Goal: Task Accomplishment & Management: Use online tool/utility

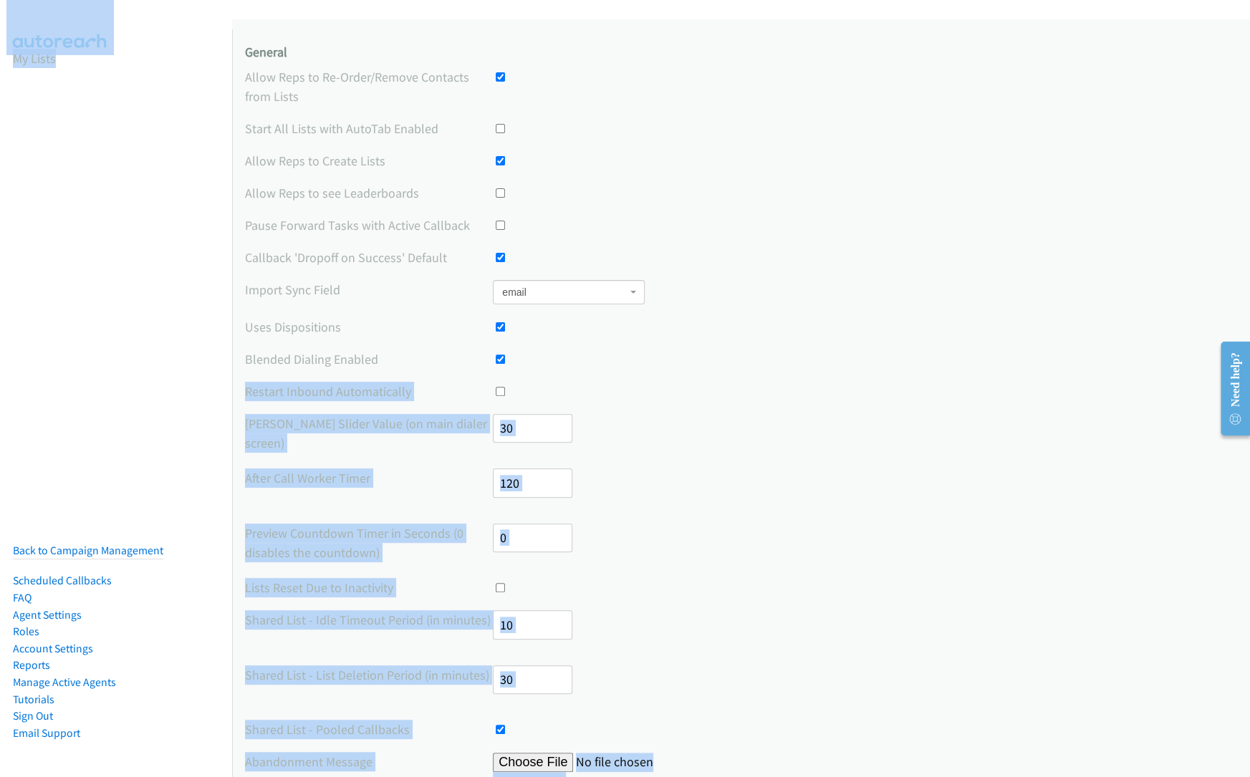
drag, startPoint x: 228, startPoint y: 364, endPoint x: 445, endPoint y: 365, distance: 216.3
click at [445, 68] on main "Placeholder Account Settings General Allow Reps to Re-Order/Remove Contacts fro…" at bounding box center [625, 34] width 1250 height 68
click at [445, 365] on label "Blended Dialing Enabled" at bounding box center [369, 358] width 248 height 19
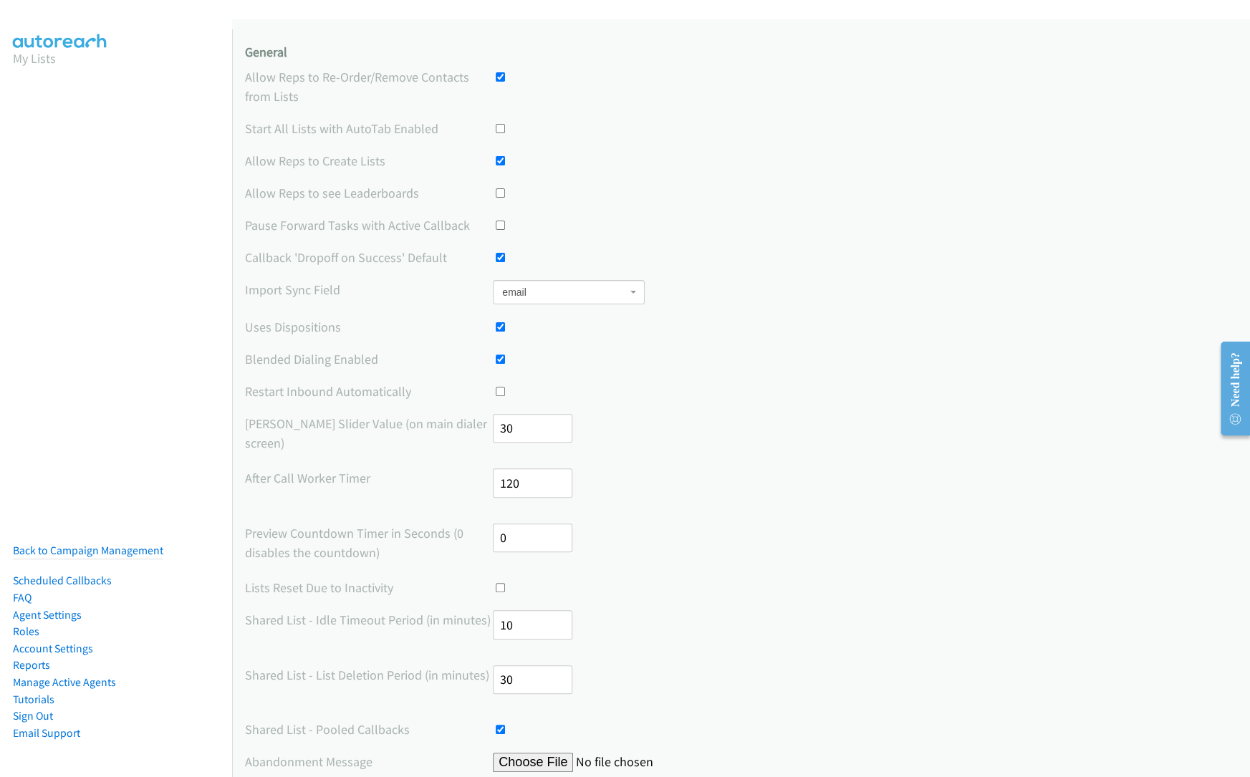
drag, startPoint x: 254, startPoint y: 358, endPoint x: 425, endPoint y: 361, distance: 171.2
click at [425, 361] on label "Blended Dialing Enabled" at bounding box center [369, 358] width 248 height 19
drag, startPoint x: 245, startPoint y: 356, endPoint x: 526, endPoint y: 361, distance: 280.8
click at [526, 361] on div "Blended Dialing Enabled" at bounding box center [741, 358] width 992 height 19
click at [526, 361] on div at bounding box center [865, 358] width 744 height 19
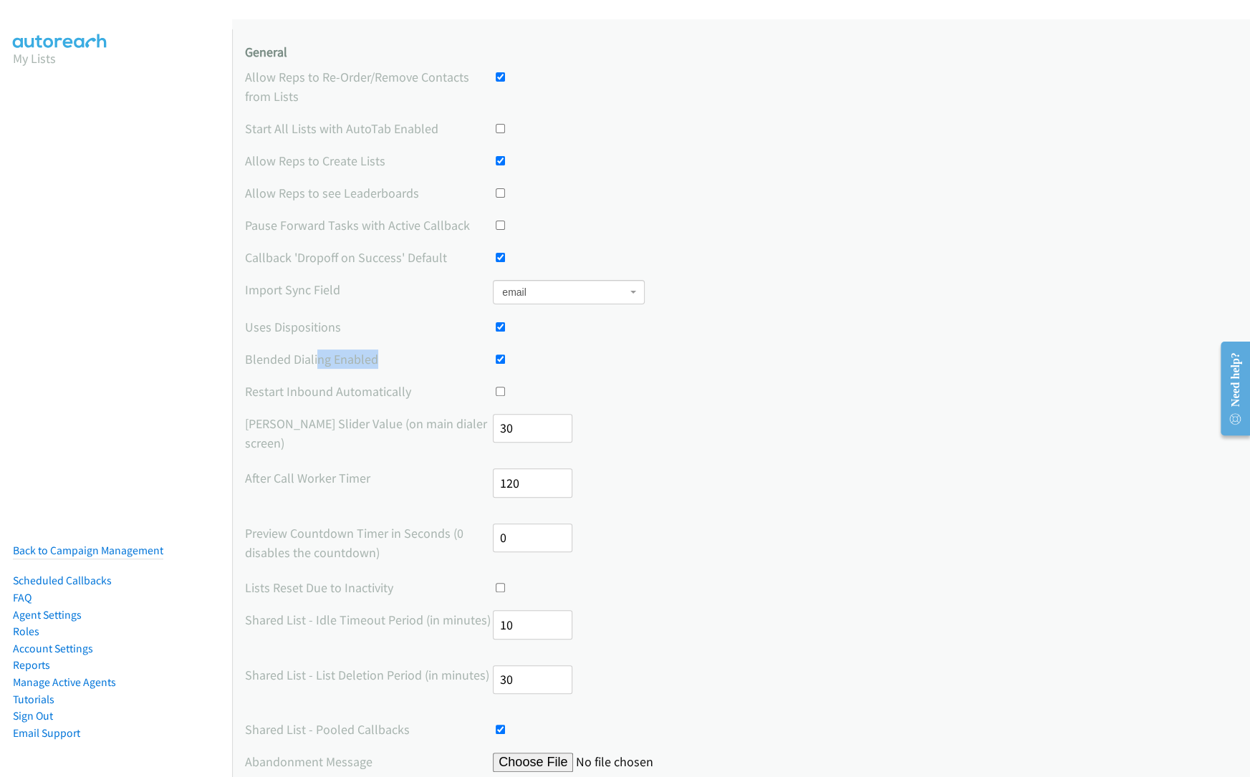
drag, startPoint x: 315, startPoint y: 356, endPoint x: 400, endPoint y: 355, distance: 85.2
click at [400, 355] on label "Blended Dialing Enabled" at bounding box center [369, 358] width 248 height 19
drag, startPoint x: 246, startPoint y: 351, endPoint x: 521, endPoint y: 360, distance: 275.2
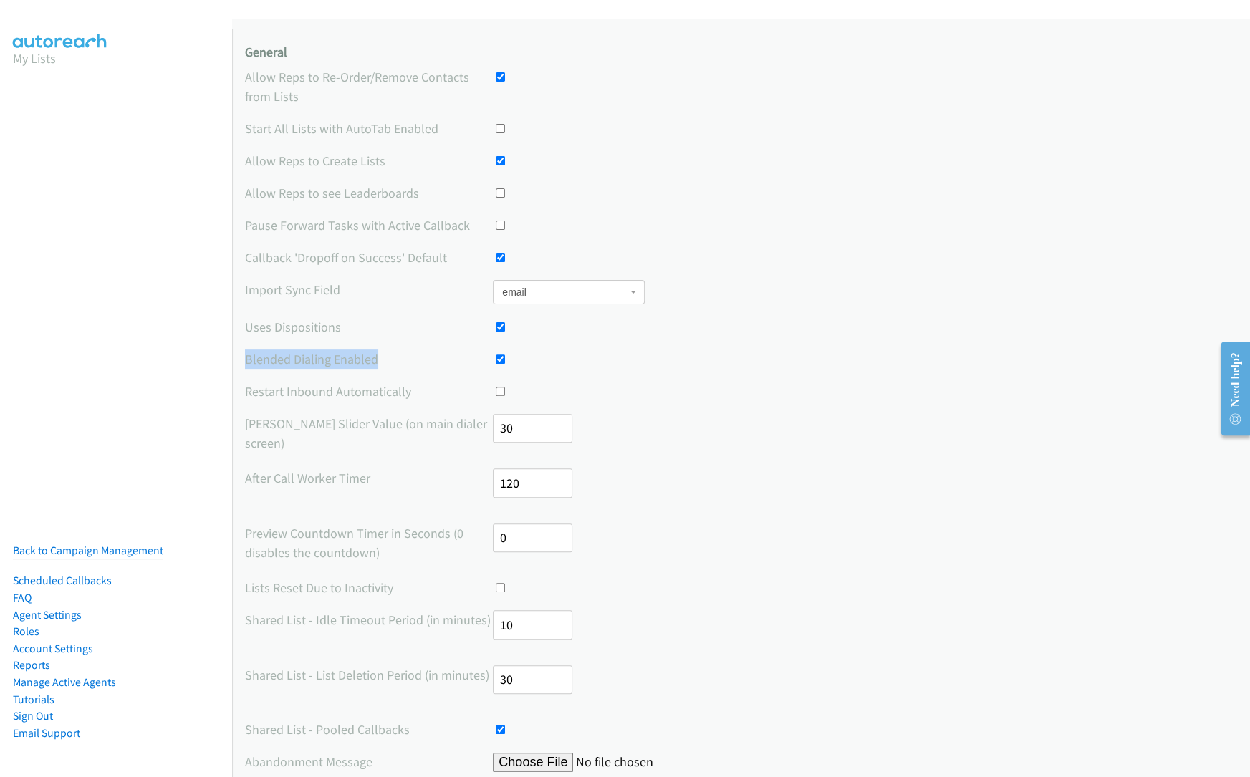
click at [521, 360] on div at bounding box center [865, 358] width 744 height 19
click at [97, 519] on nav "My Lists Back to Campaign Management Scheduled Callbacks FAQ Agent Settings Rol…" at bounding box center [116, 417] width 233 height 777
click at [97, 551] on link "Back to Campaign Management" at bounding box center [88, 551] width 150 height 14
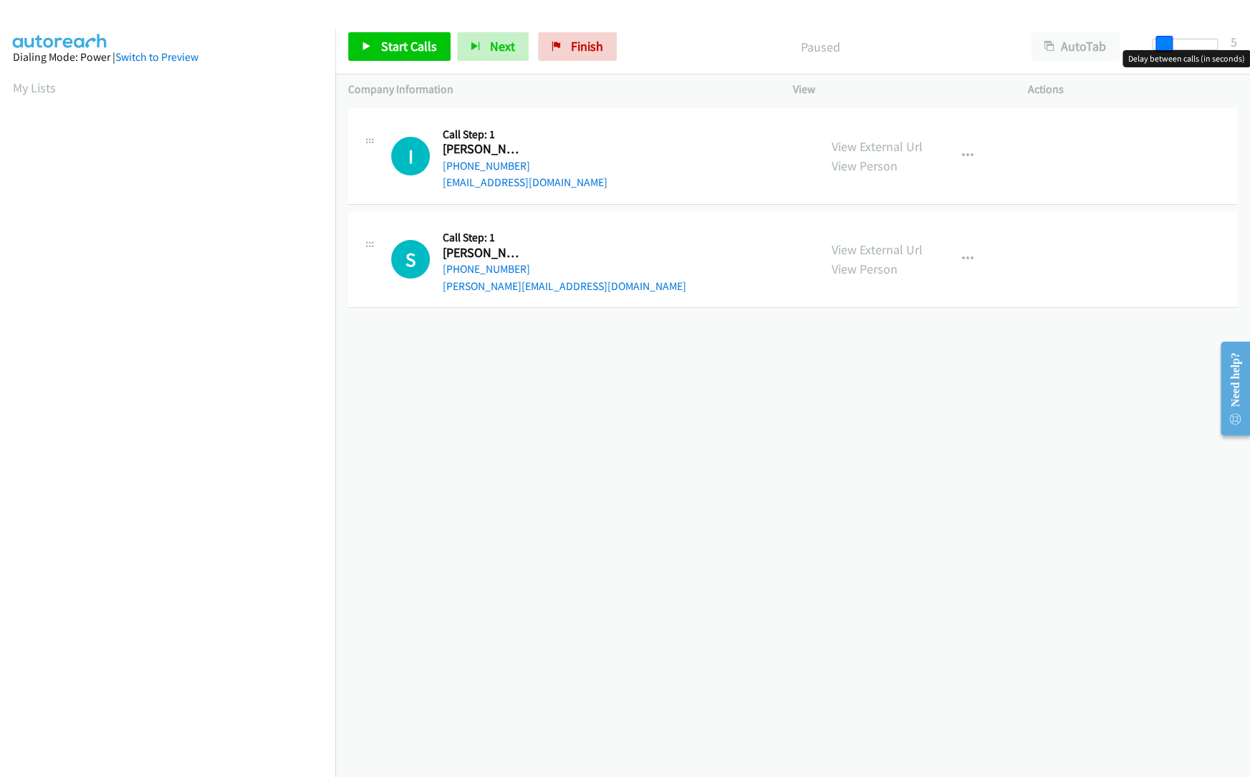
drag, startPoint x: 1154, startPoint y: 47, endPoint x: 1165, endPoint y: 48, distance: 10.8
click at [1165, 48] on span at bounding box center [1163, 44] width 17 height 17
drag, startPoint x: 1168, startPoint y: 44, endPoint x: 1141, endPoint y: 44, distance: 27.2
click at [1140, 44] on div at bounding box center [1185, 50] width 92 height 22
drag, startPoint x: 1154, startPoint y: 43, endPoint x: 1163, endPoint y: 45, distance: 9.6
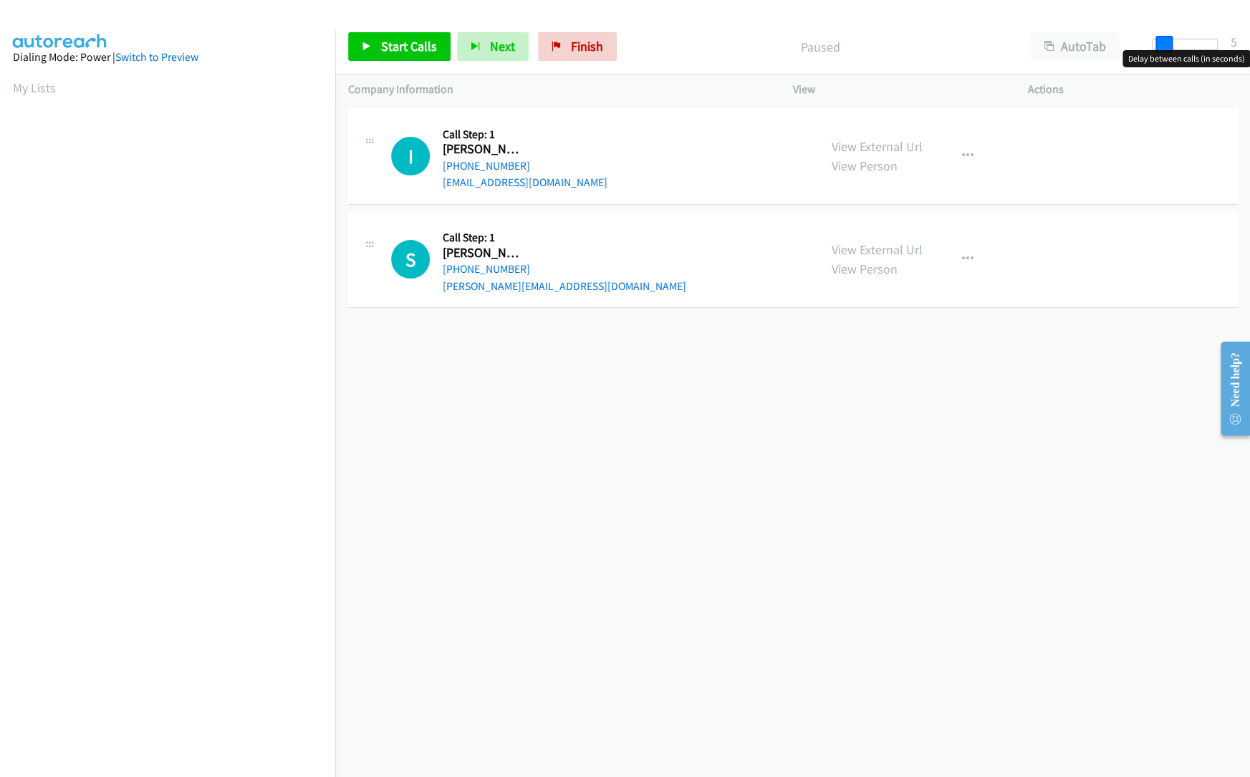
click at [1163, 45] on span at bounding box center [1163, 44] width 17 height 17
click at [1162, 49] on span at bounding box center [1165, 44] width 17 height 17
click at [408, 54] on link "Start Calls" at bounding box center [399, 46] width 102 height 29
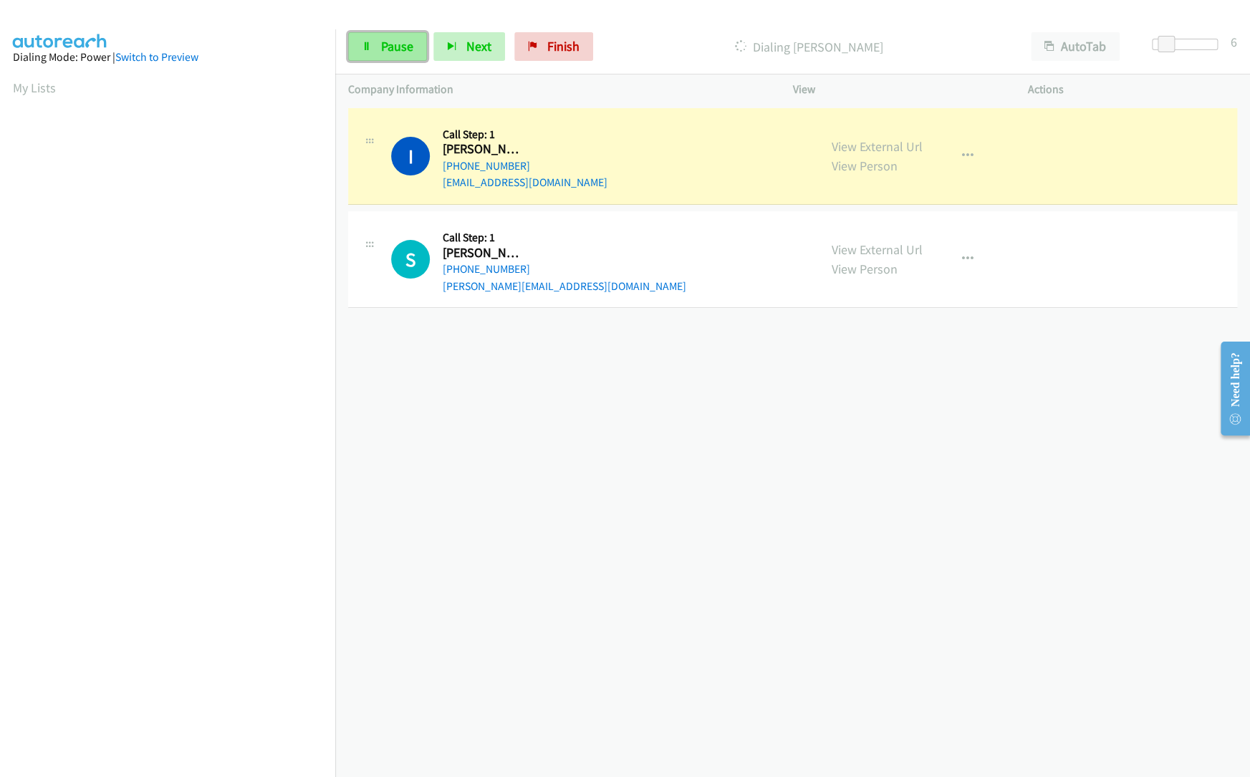
click at [384, 47] on span "Pause" at bounding box center [397, 46] width 32 height 16
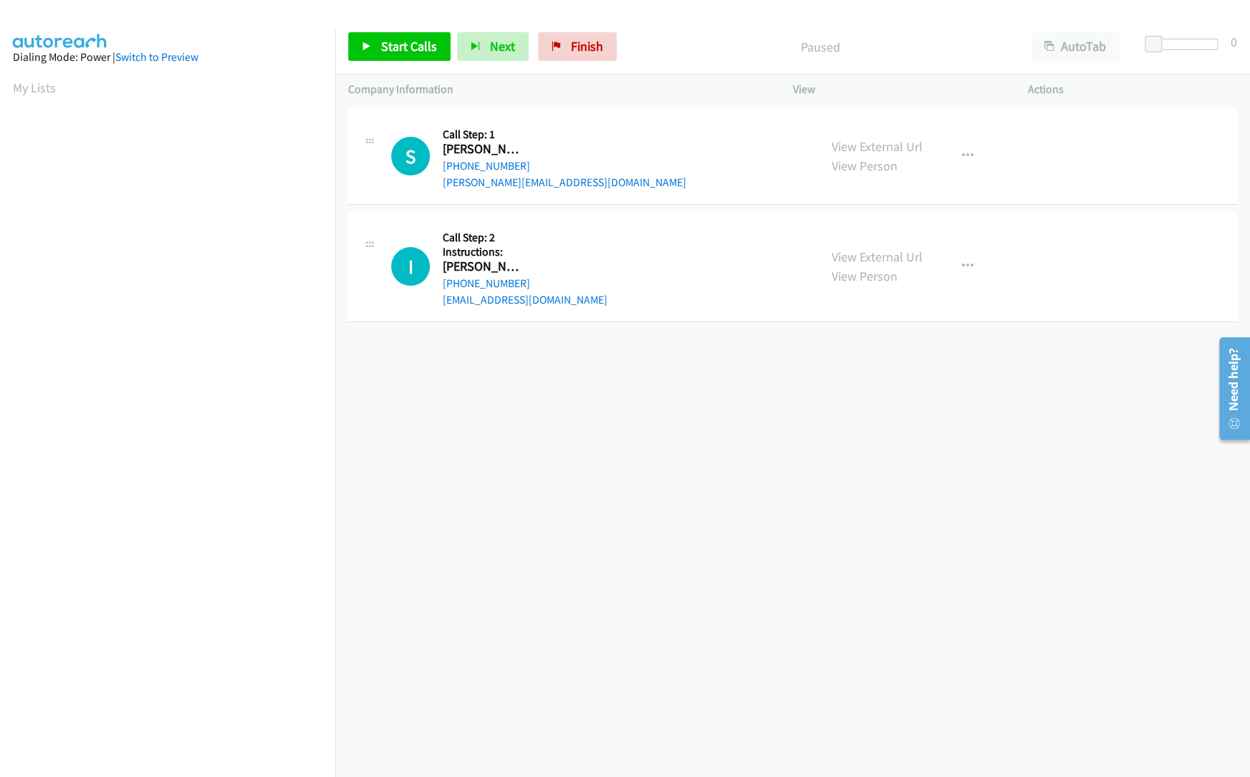
click at [534, 343] on div "+1 415-964-1034 Call failed - Please reload the list and try again The Callbar …" at bounding box center [792, 441] width 915 height 672
click at [483, 383] on div "+1 415-964-1034 Call failed - Please reload the list and try again The Callbar …" at bounding box center [792, 441] width 915 height 672
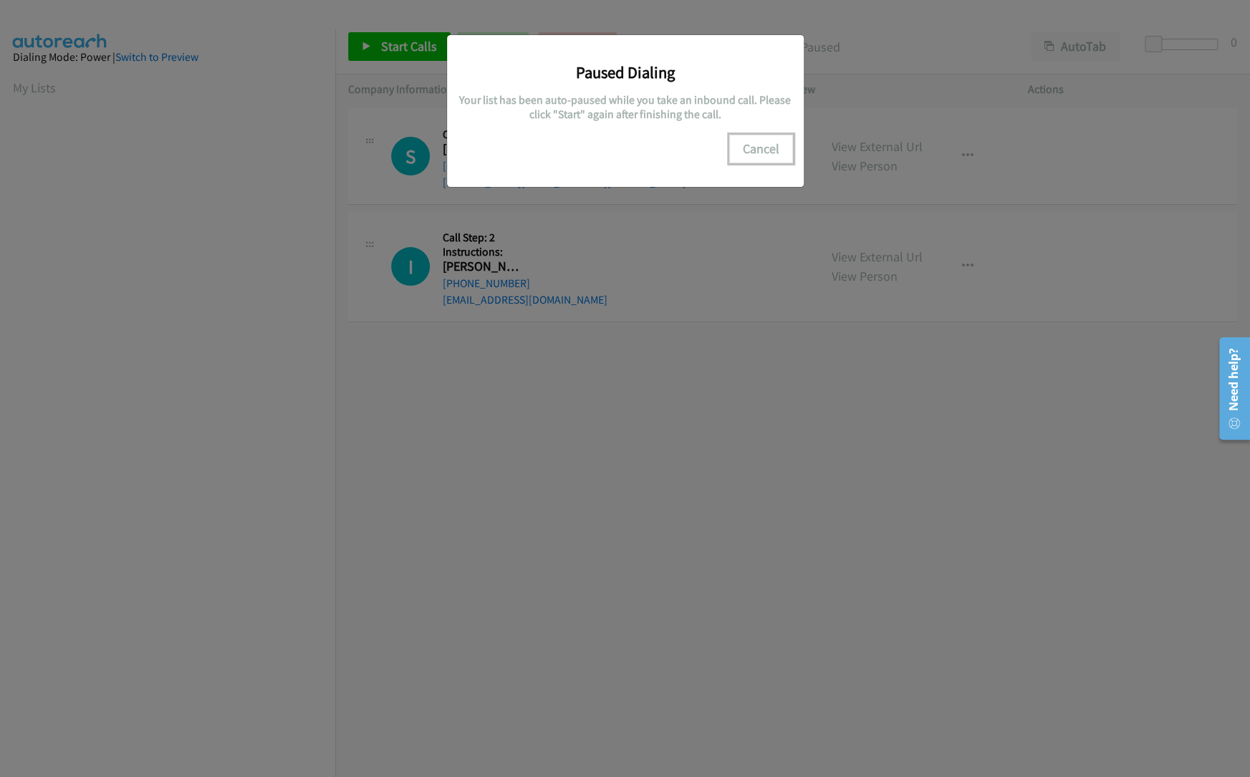
click at [766, 144] on button "Cancel" at bounding box center [761, 149] width 64 height 29
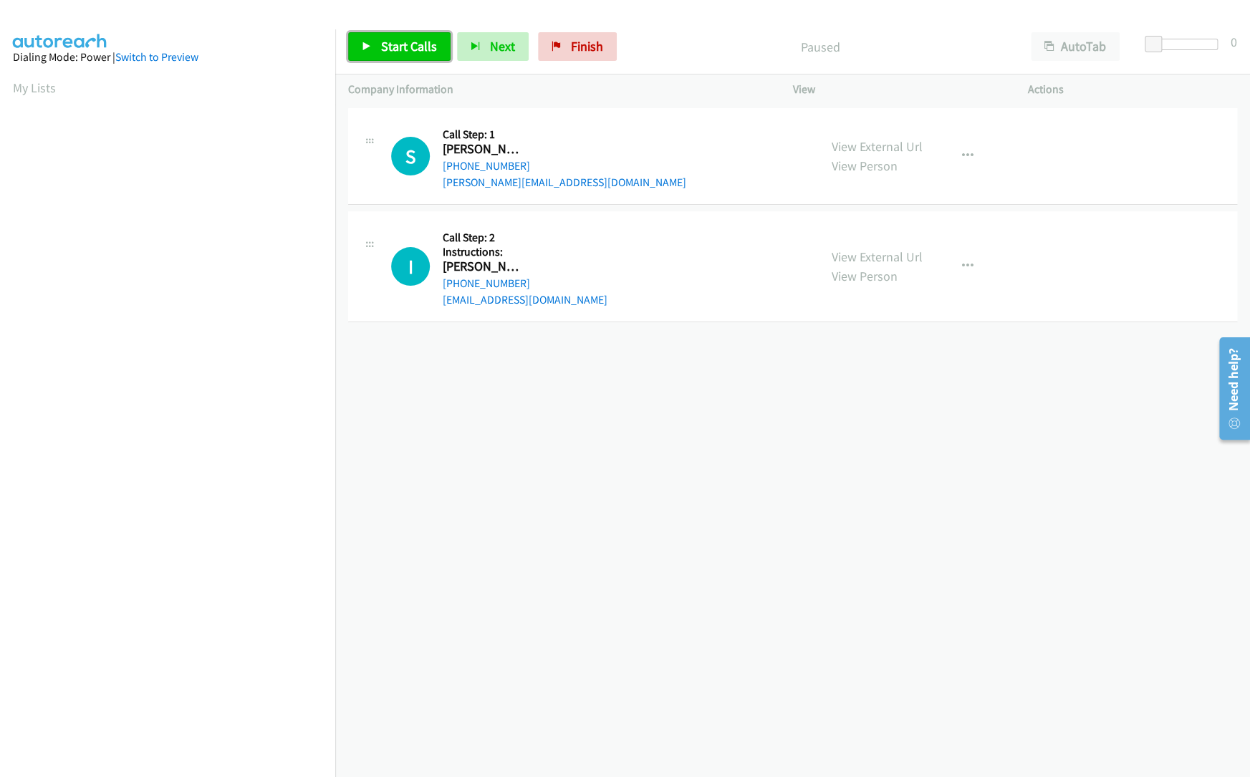
click at [391, 34] on link "Start Calls" at bounding box center [399, 46] width 102 height 29
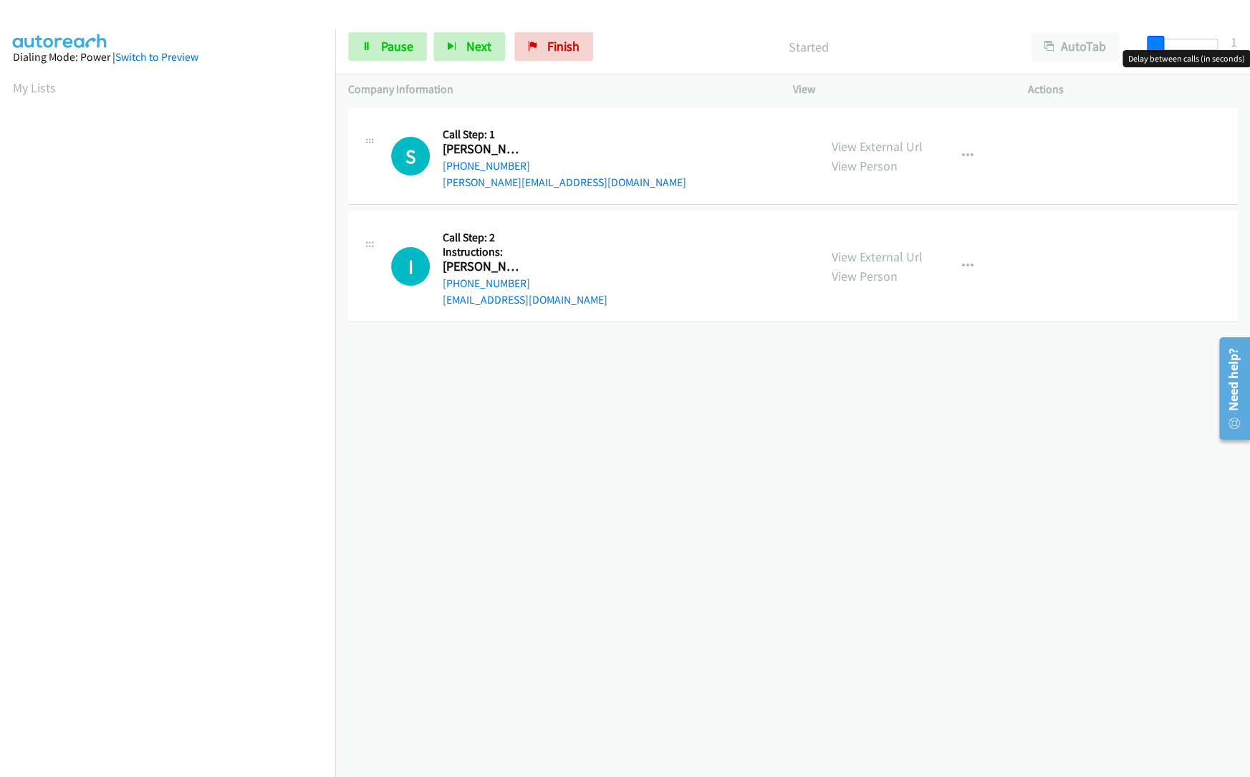
click at [1154, 43] on span at bounding box center [1155, 44] width 17 height 17
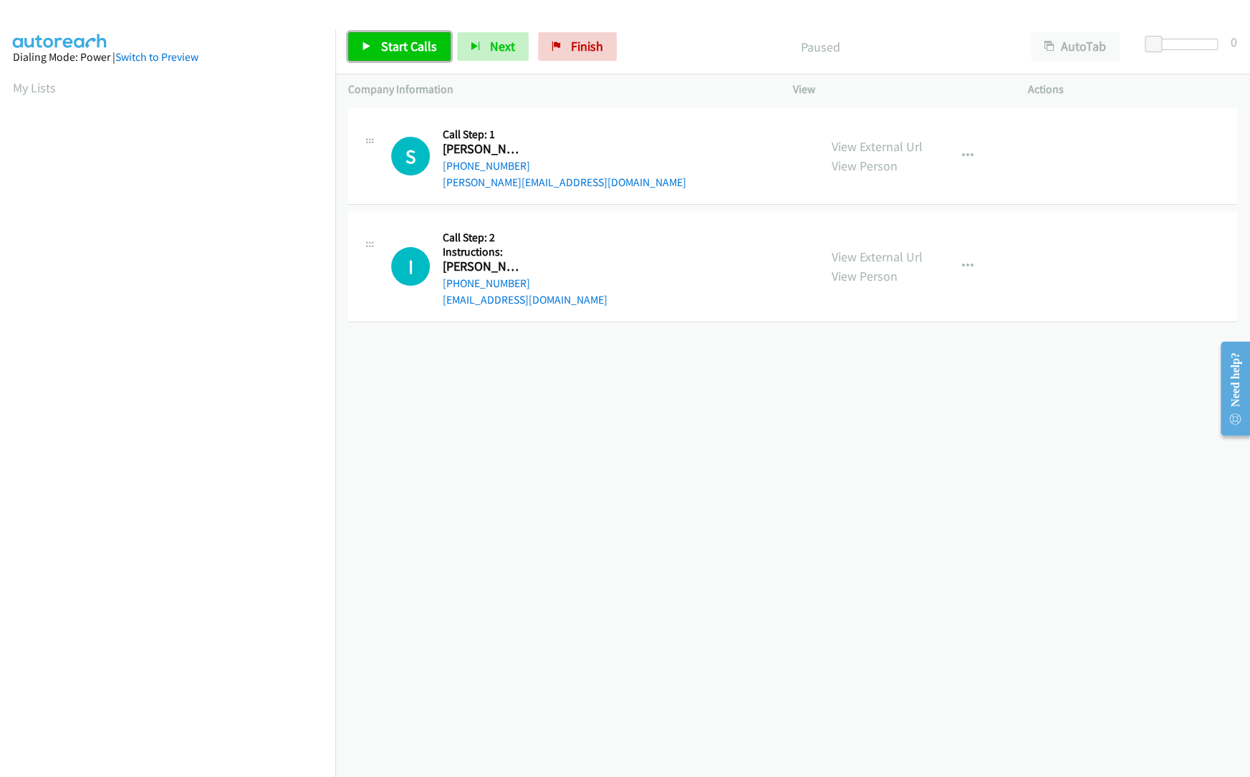
click at [369, 54] on link "Start Calls" at bounding box center [399, 46] width 102 height 29
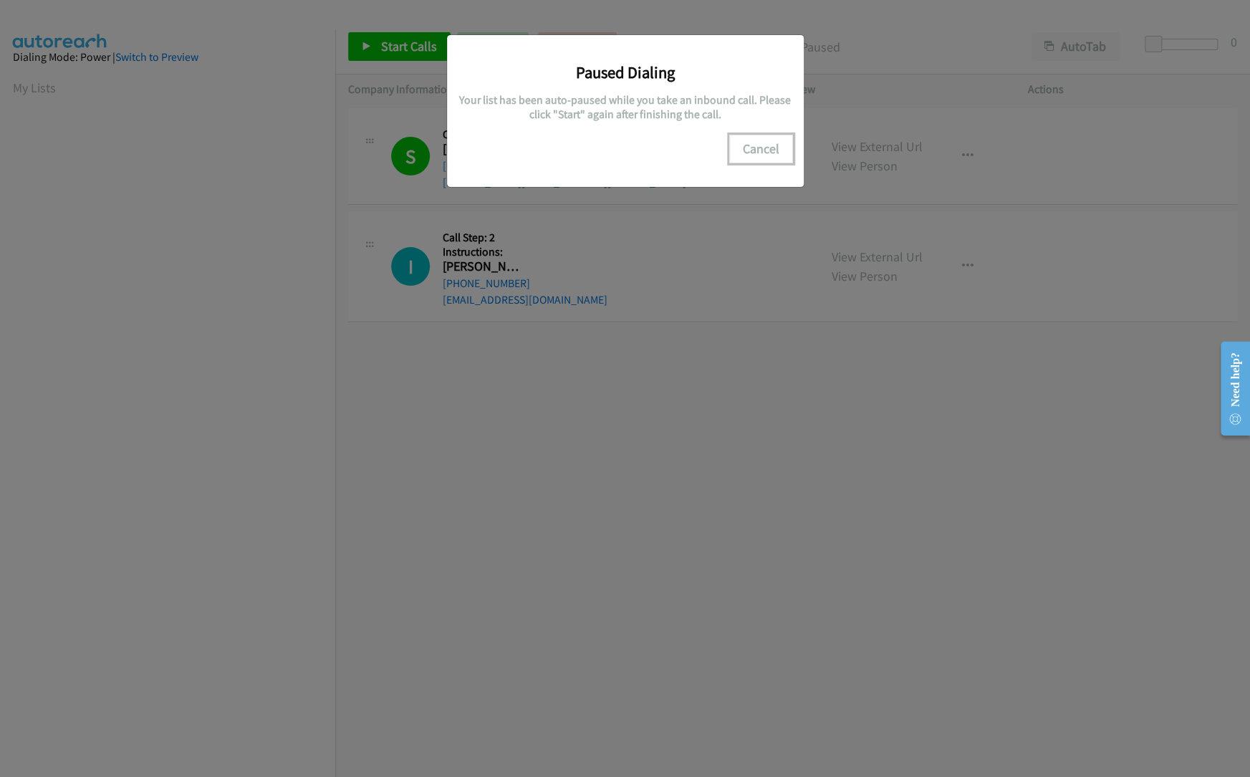
click at [769, 153] on button "Cancel" at bounding box center [761, 149] width 64 height 29
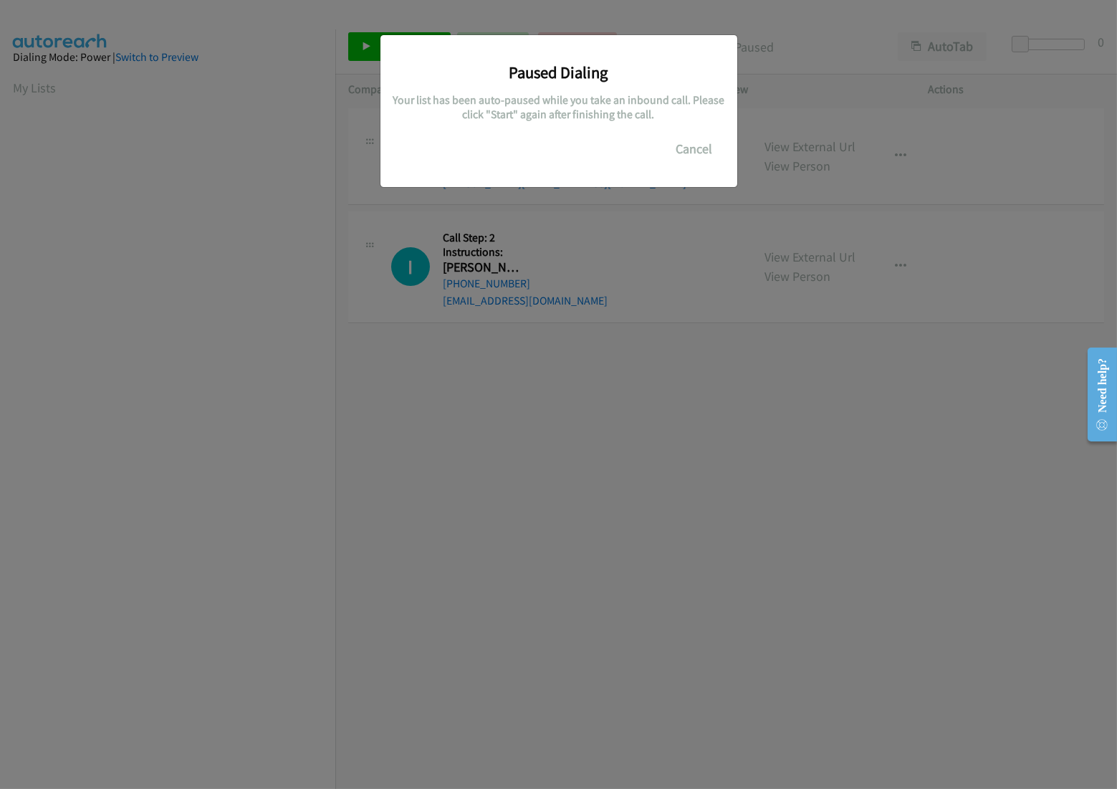
click at [145, 60] on div "Paused Dialing Your list has been auto-paused while you take an inbound call. P…" at bounding box center [558, 401] width 1117 height 776
click at [674, 148] on button "Cancel" at bounding box center [694, 149] width 64 height 29
click at [687, 148] on button "Cancel" at bounding box center [694, 149] width 64 height 29
drag, startPoint x: 655, startPoint y: 158, endPoint x: 296, endPoint y: 34, distance: 379.6
click at [649, 158] on div "Paused Dialing Your list has been auto-paused while you take an inbound call. P…" at bounding box center [558, 104] width 335 height 117
